Goal: Information Seeking & Learning: Learn about a topic

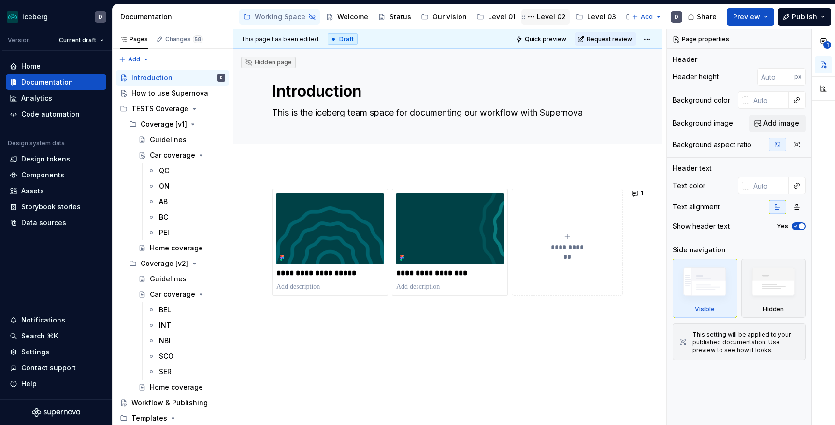
click at [537, 18] on div "Level 02" at bounding box center [551, 17] width 29 height 10
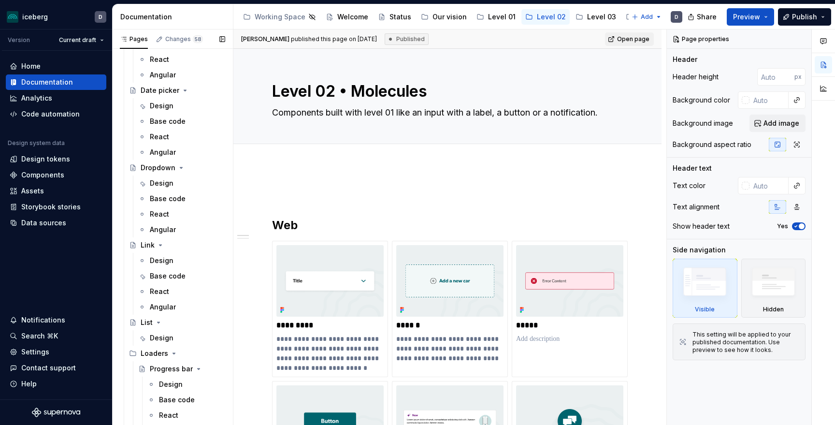
scroll to position [887, 0]
click at [171, 254] on div "Design" at bounding box center [162, 259] width 24 height 10
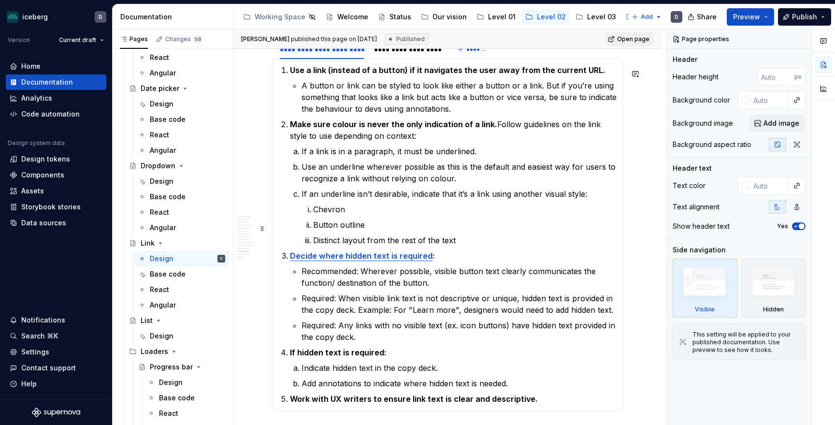
scroll to position [3093, 0]
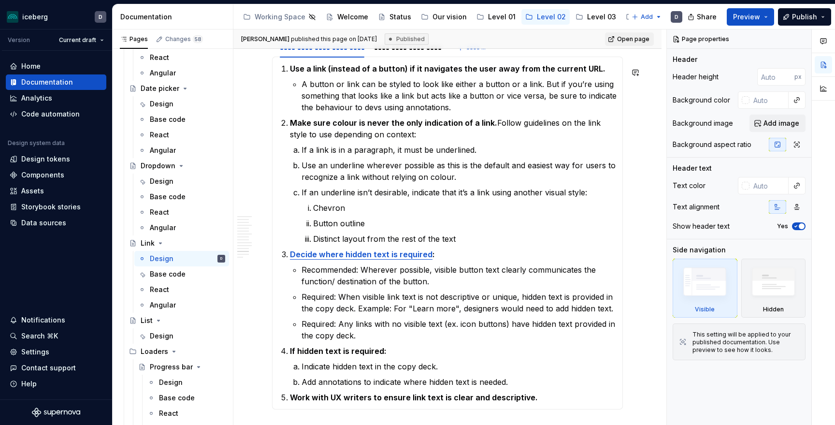
type textarea "*"
